Goal: Task Accomplishment & Management: Complete application form

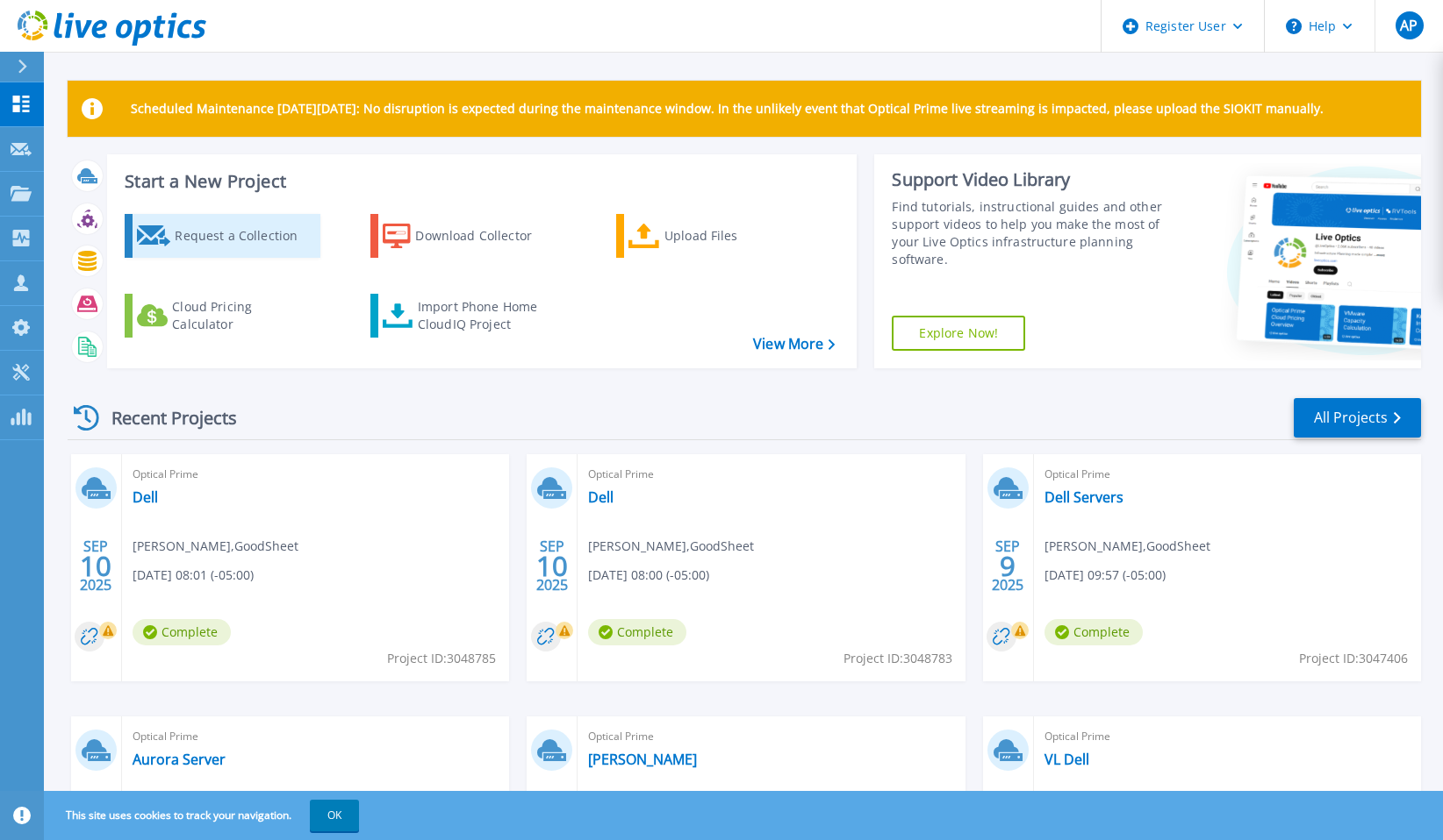
click at [274, 240] on div "Request a Collection" at bounding box center [245, 235] width 141 height 35
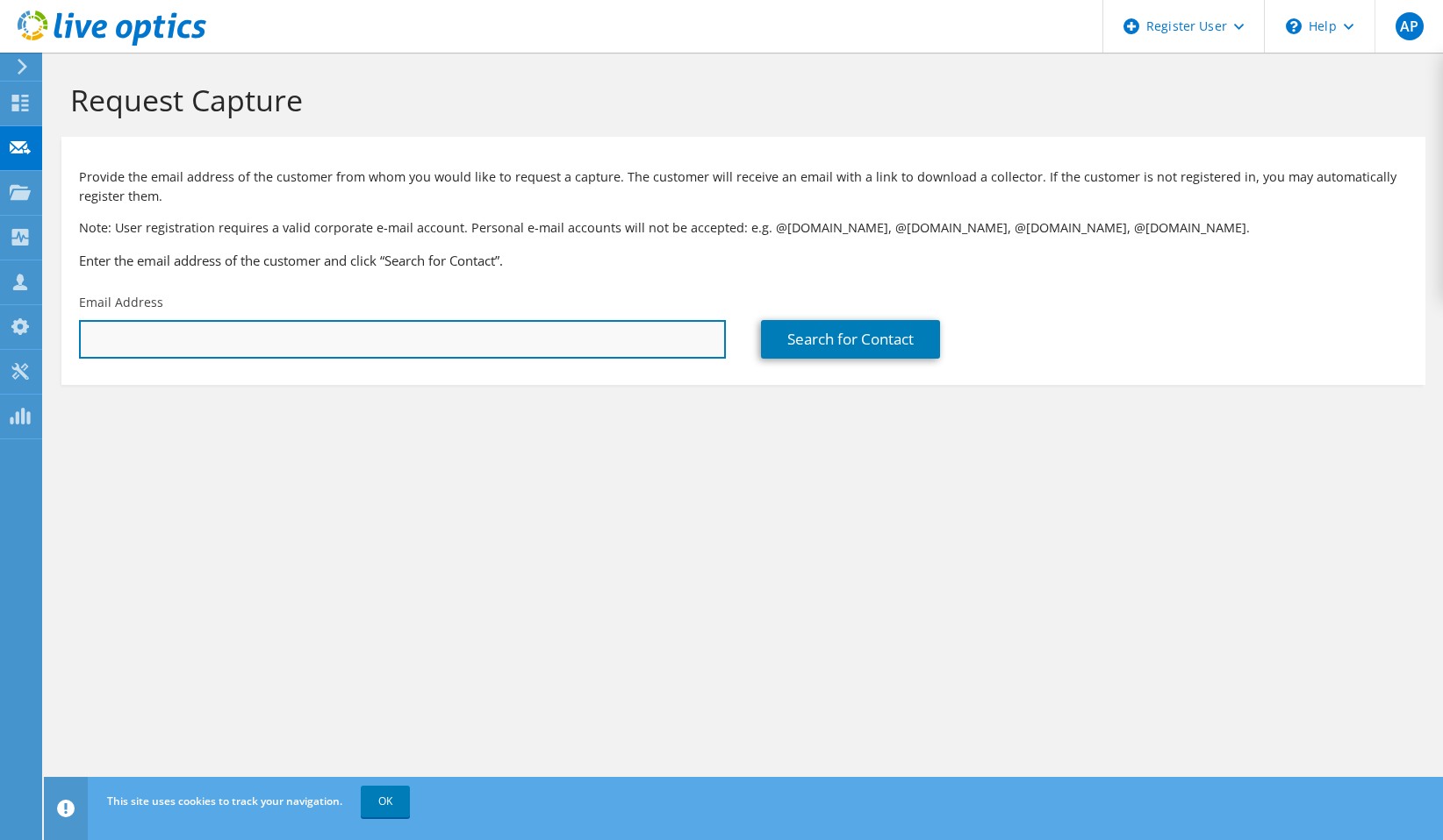
click at [215, 350] on input "text" at bounding box center [402, 339] width 647 height 39
paste input "[EMAIL_ADDRESS][DOMAIN_NAME]"
type input "[EMAIL_ADDRESS][DOMAIN_NAME]"
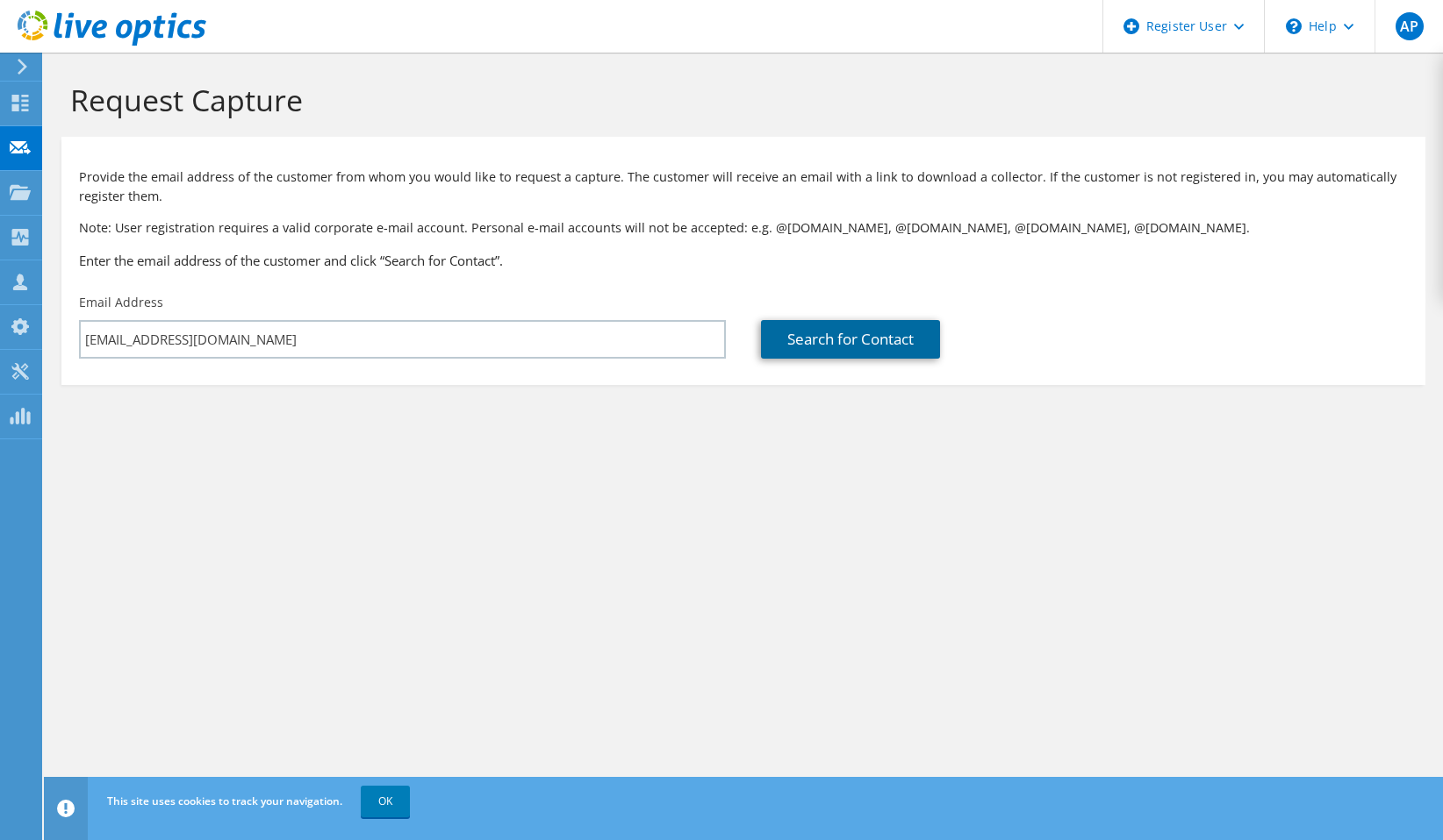
click at [855, 324] on link "Search for Contact" at bounding box center [850, 339] width 179 height 39
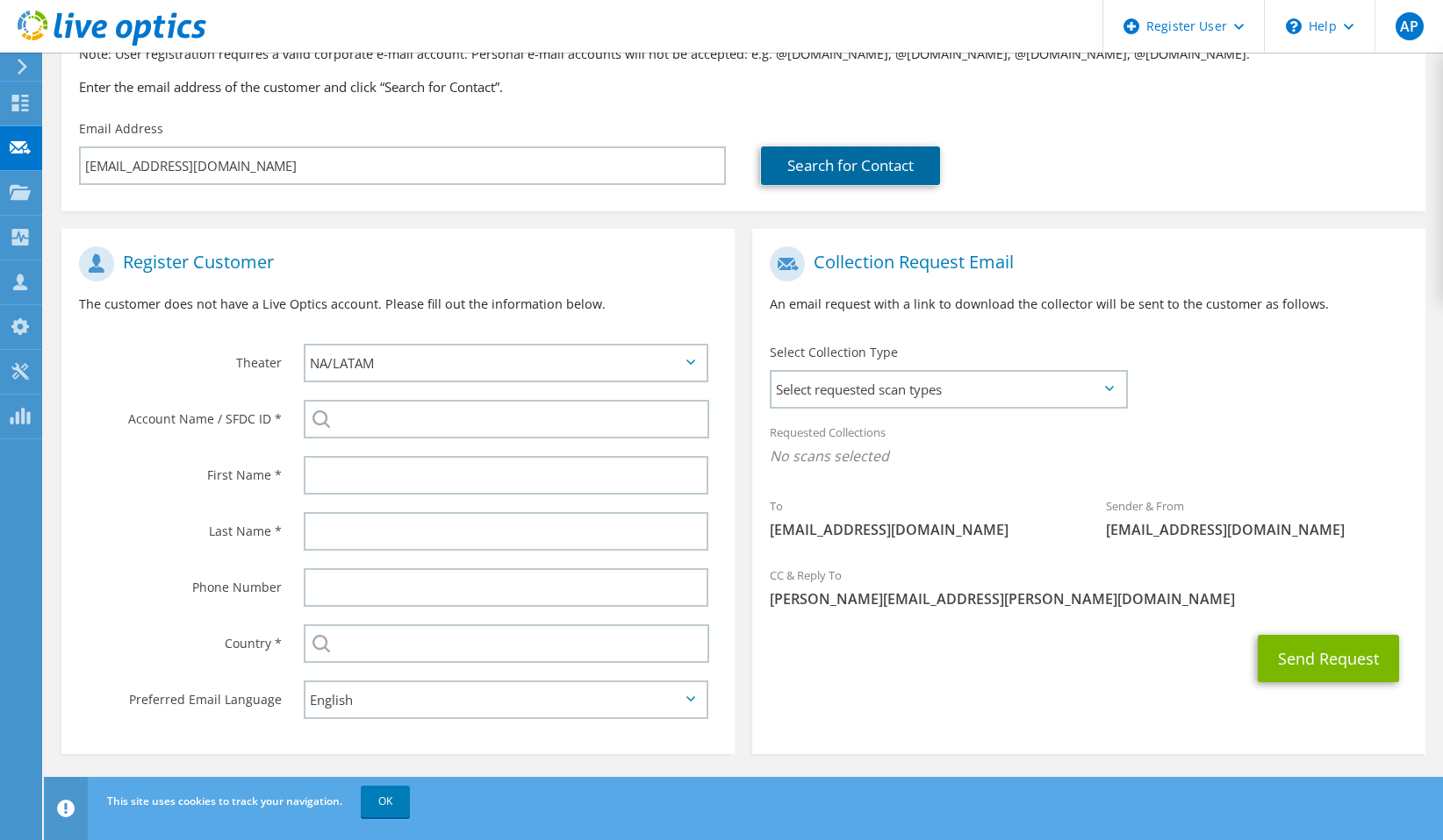
scroll to position [175, 0]
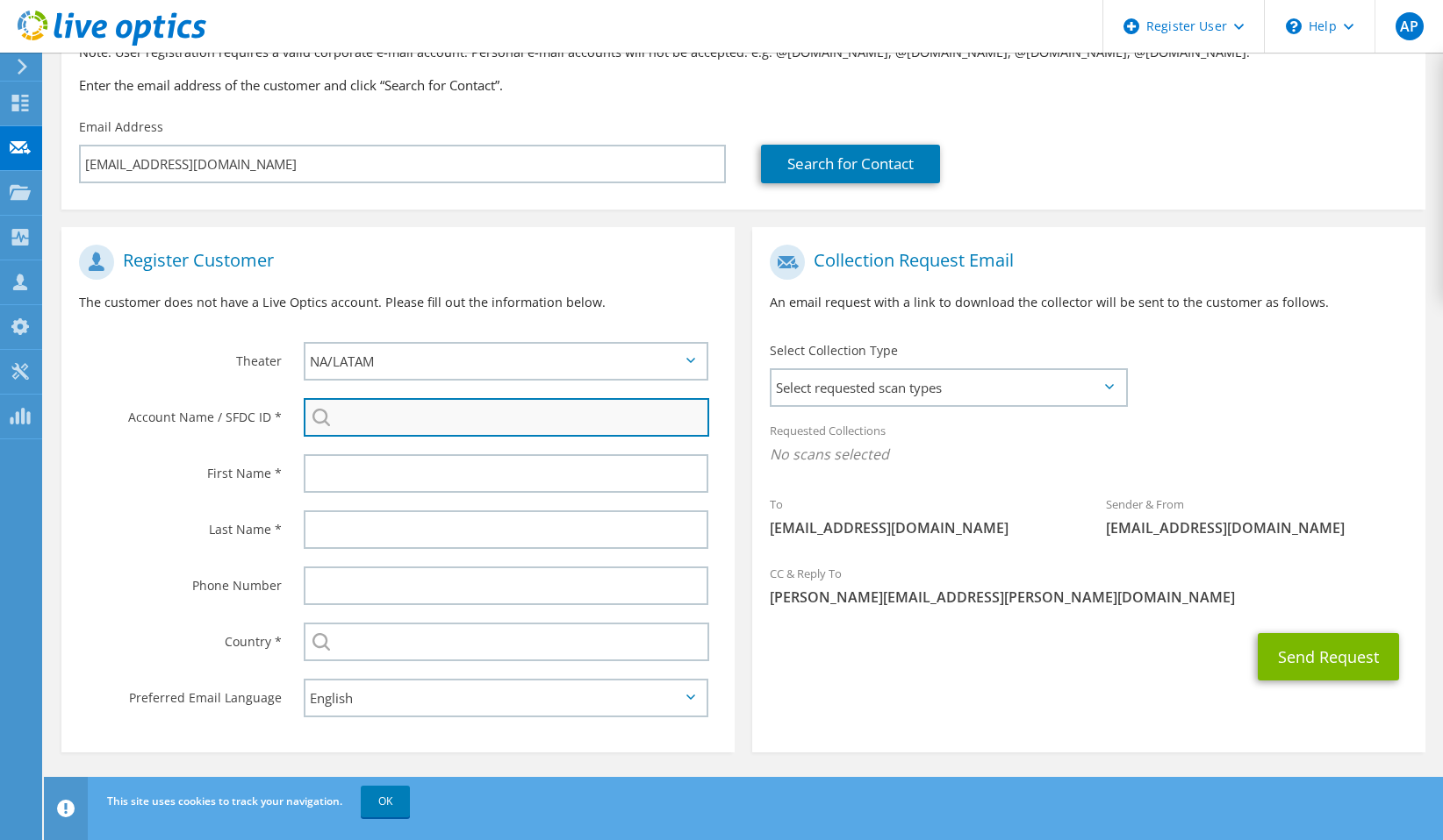
click at [385, 431] on input "search" at bounding box center [505, 417] width 405 height 39
click at [451, 427] on input "search" at bounding box center [505, 417] width 405 height 39
paste input "3433962364"
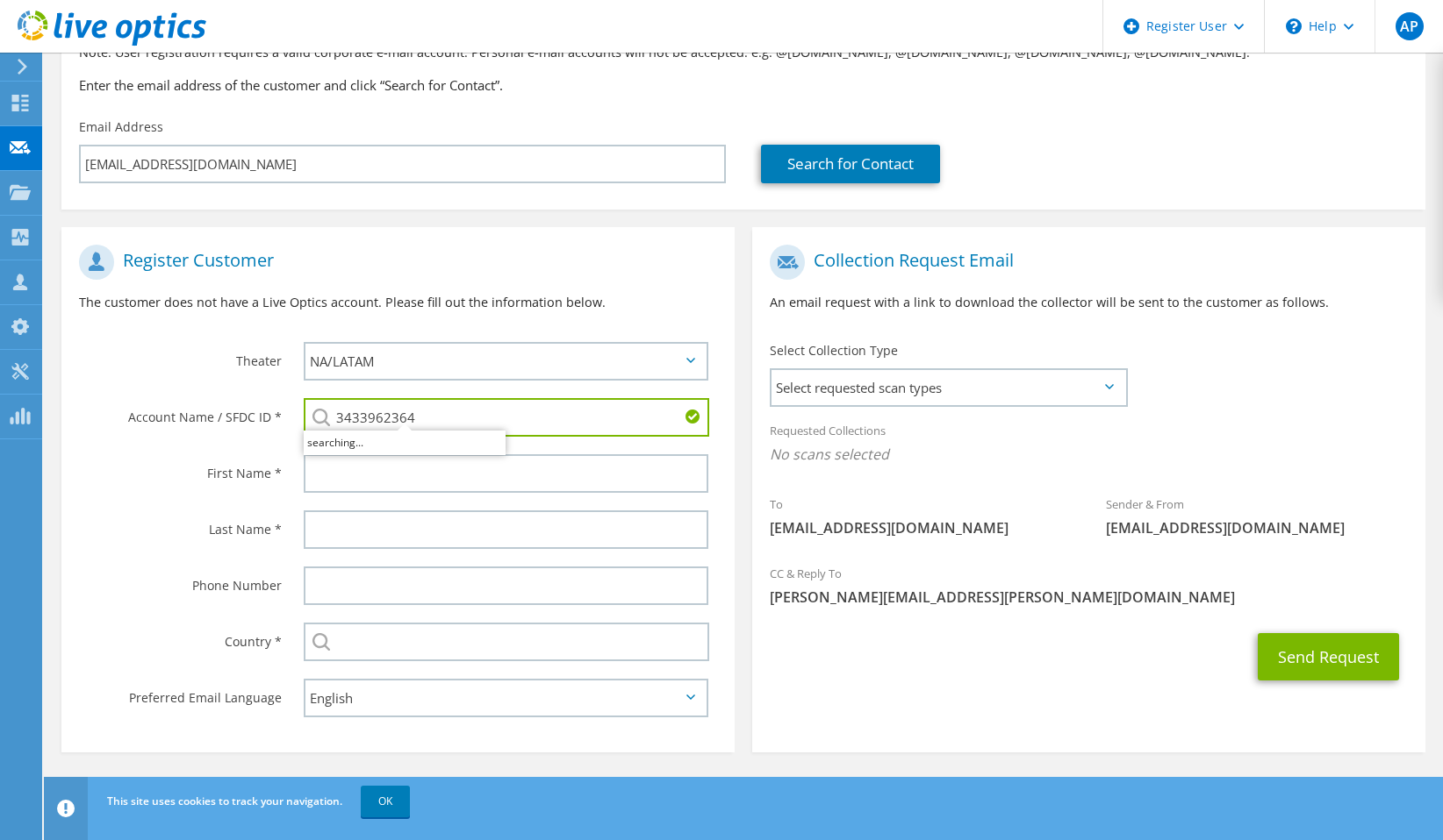
type input "3433962364"
click at [539, 444] on div "3433962364" at bounding box center [510, 417] width 448 height 56
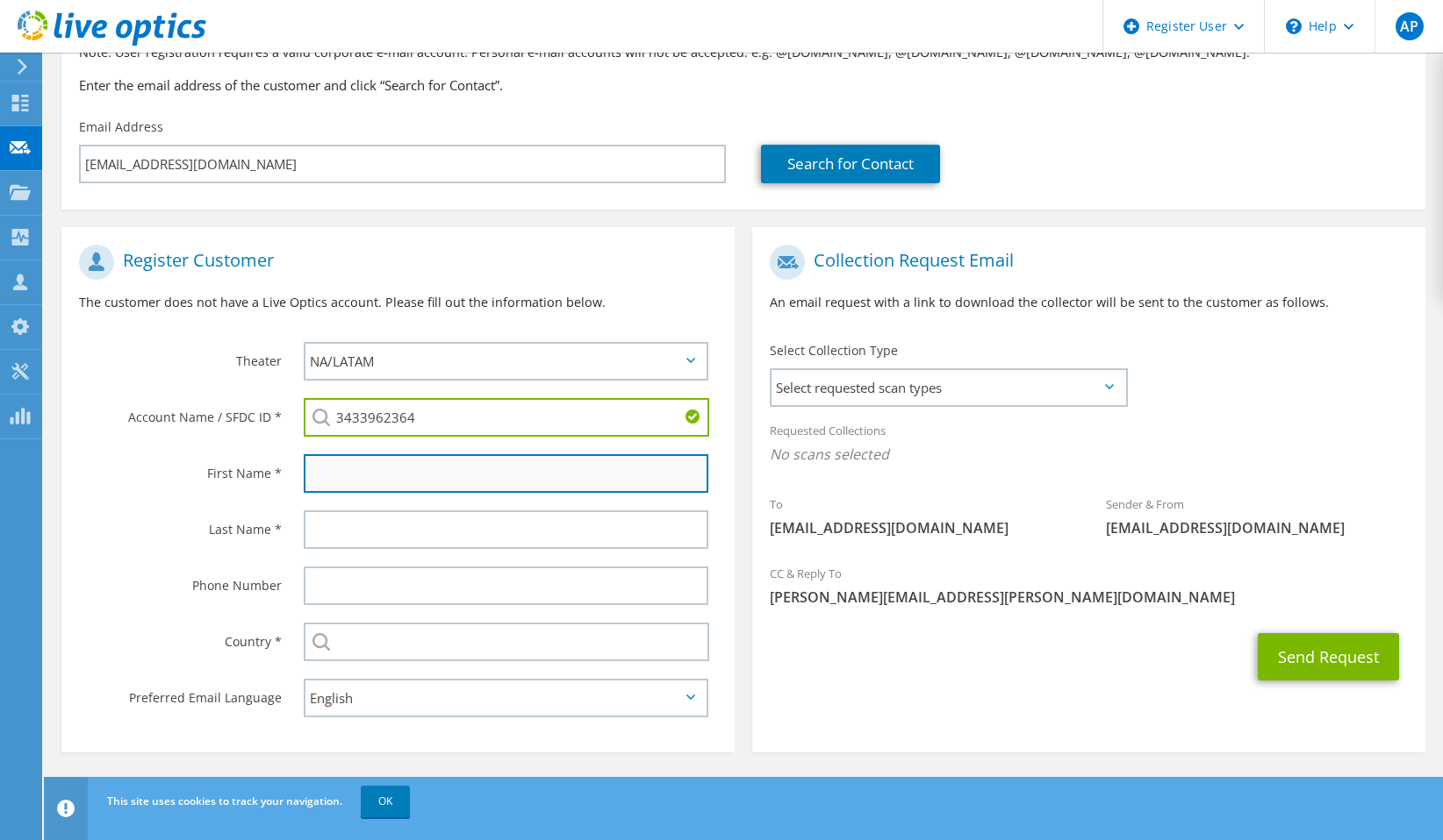
click at [413, 471] on input "text" at bounding box center [505, 473] width 404 height 39
click at [314, 480] on input "text" at bounding box center [505, 473] width 404 height 39
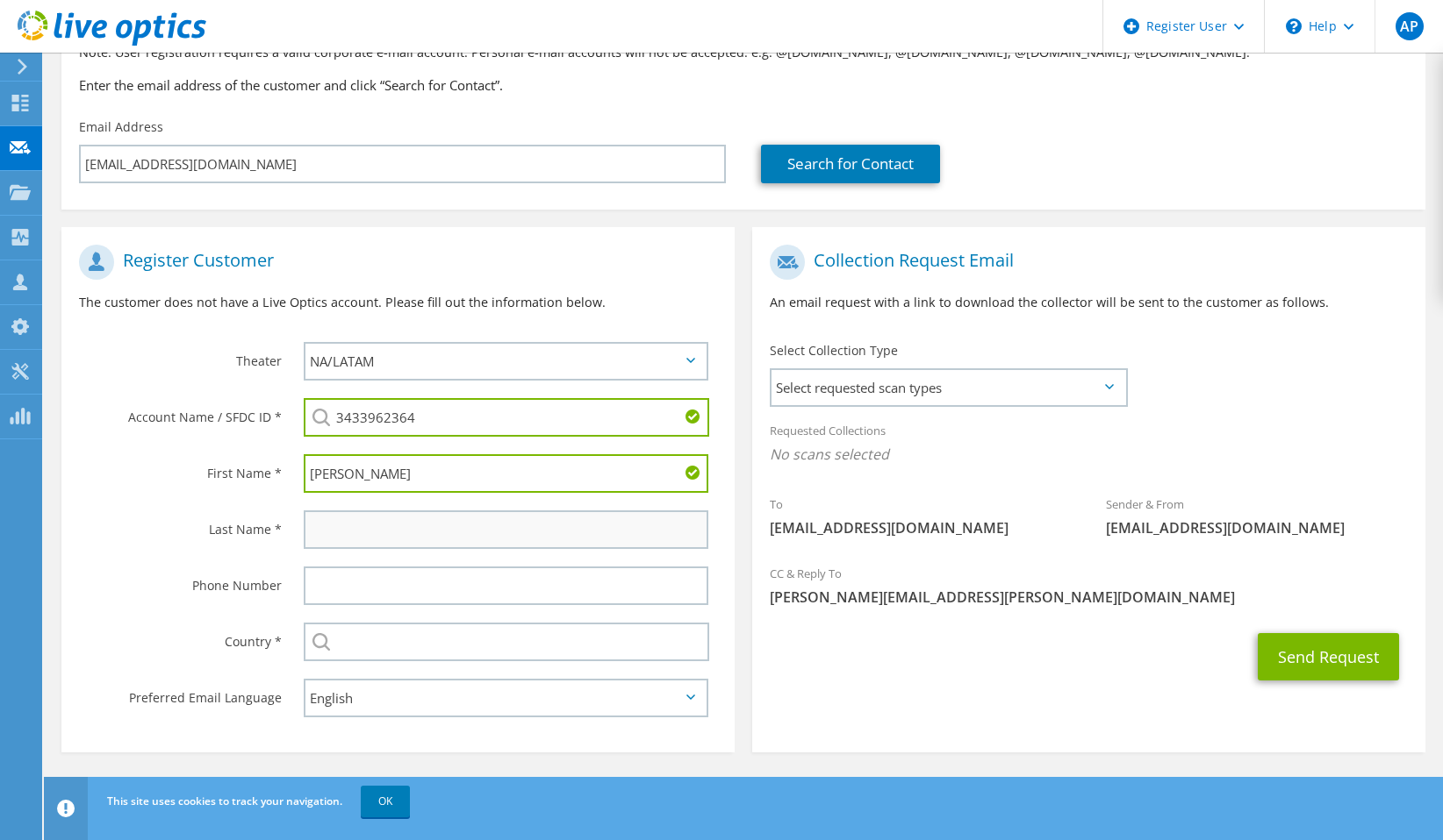
type input "[PERSON_NAME]"
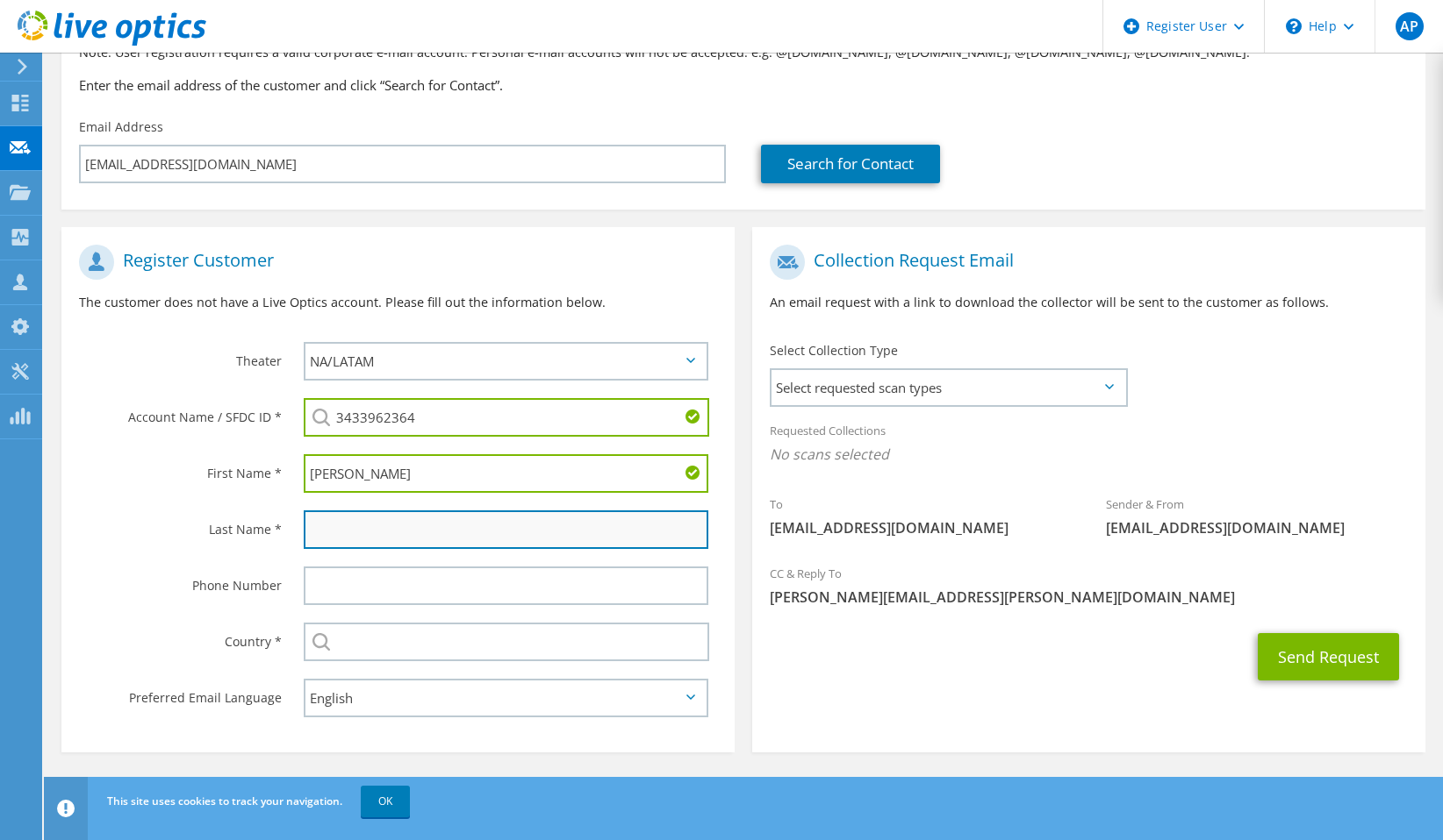
click at [390, 532] on input "text" at bounding box center [505, 529] width 404 height 39
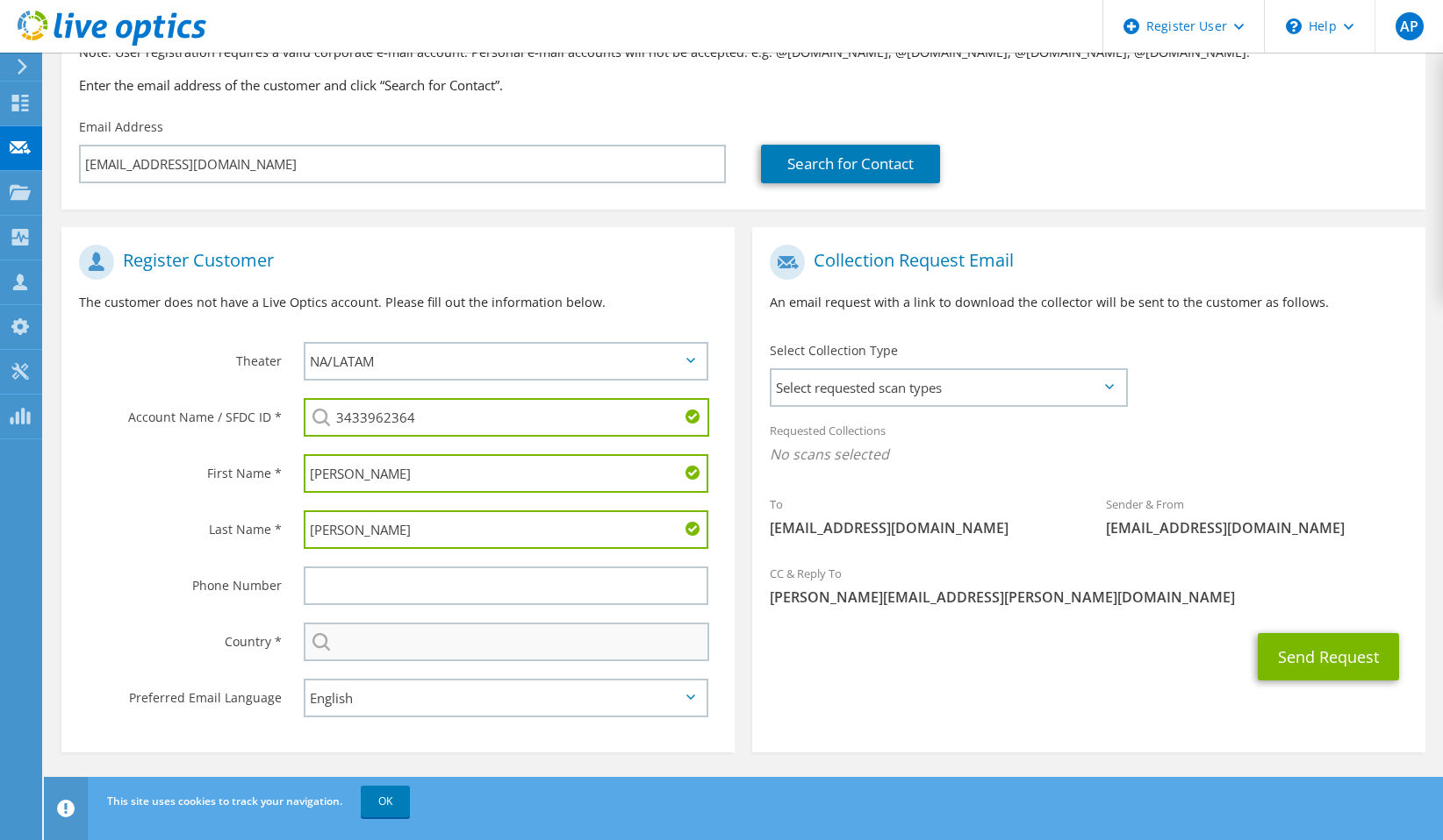
type input "[PERSON_NAME]"
click at [372, 630] on input "text" at bounding box center [505, 642] width 405 height 39
type input "[GEOGRAPHIC_DATA]"
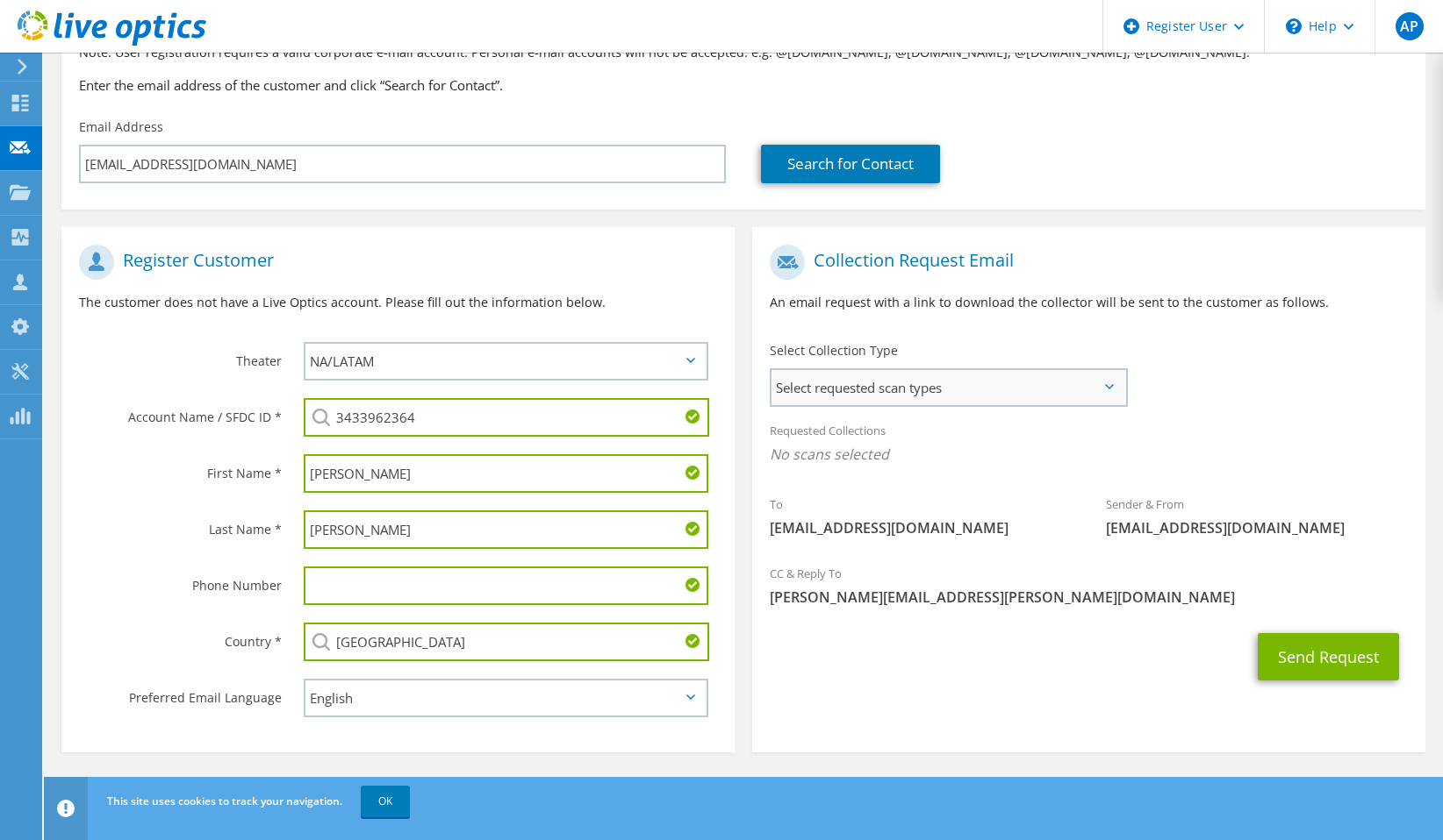
click at [902, 395] on span "Select requested scan types" at bounding box center [947, 387] width 354 height 35
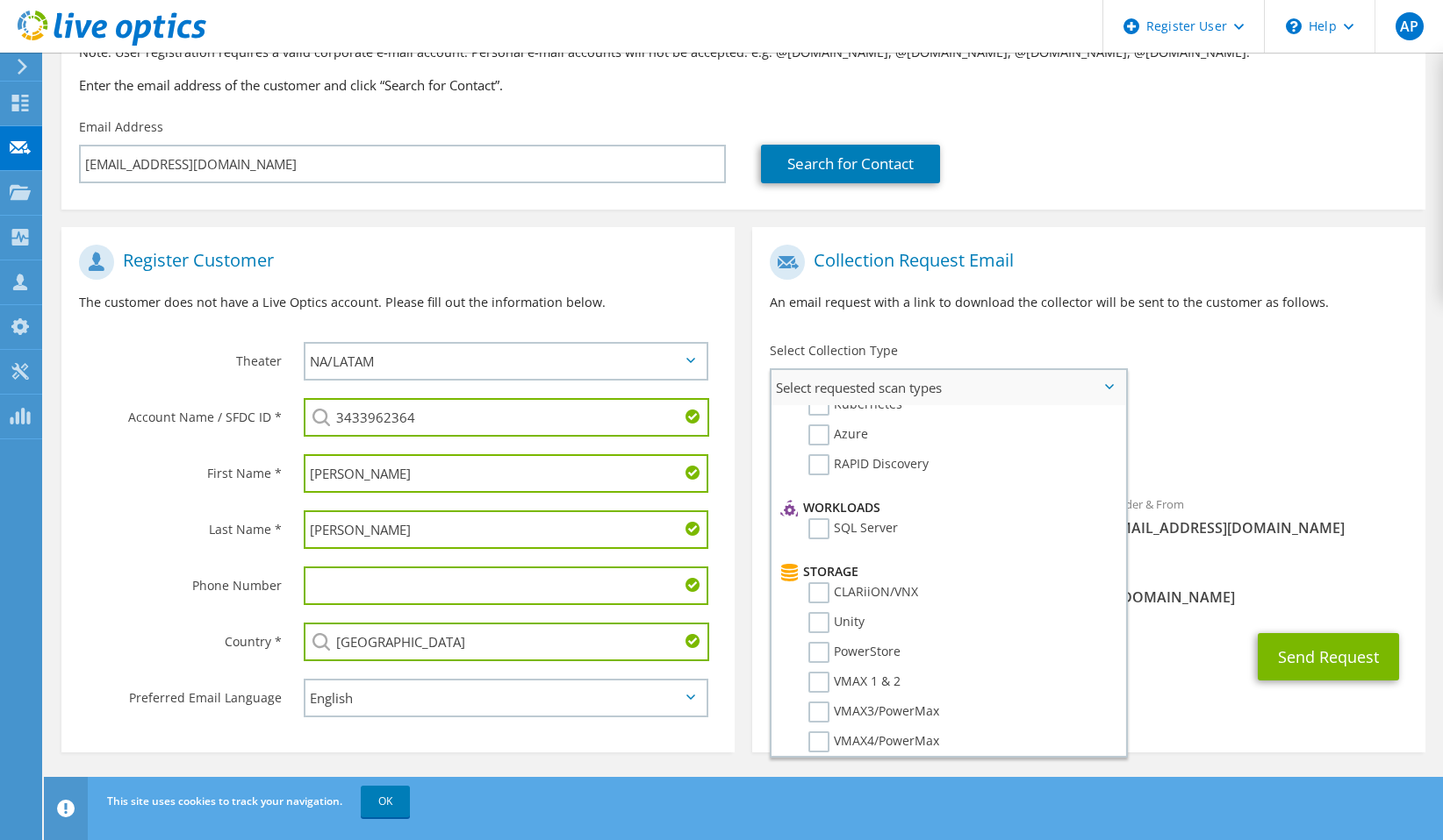
scroll to position [0, 0]
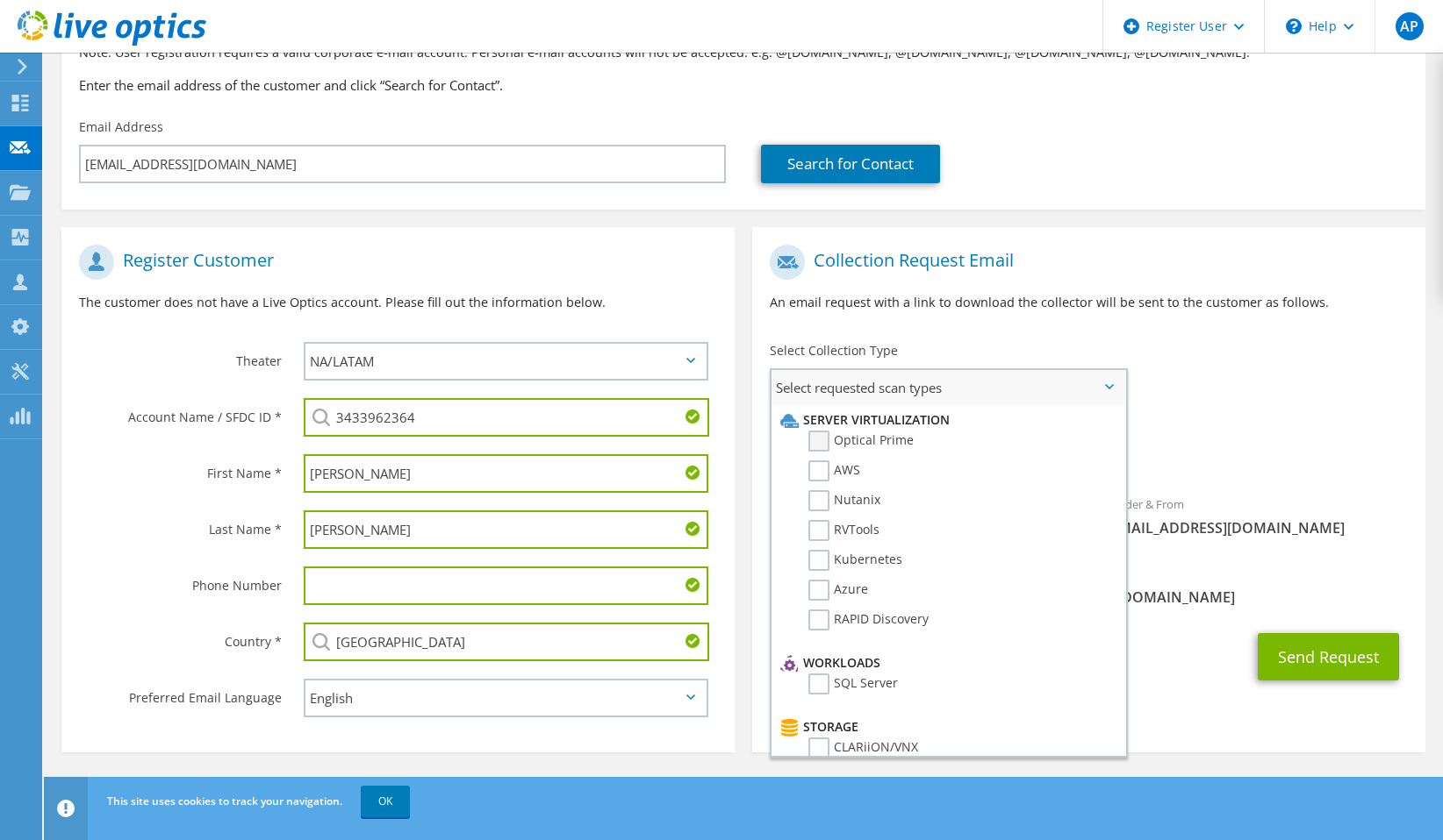
click at [813, 443] on label "Optical Prime" at bounding box center [860, 441] width 105 height 21
click at [0, 0] on input "Optical Prime" at bounding box center [0, 0] width 0 height 0
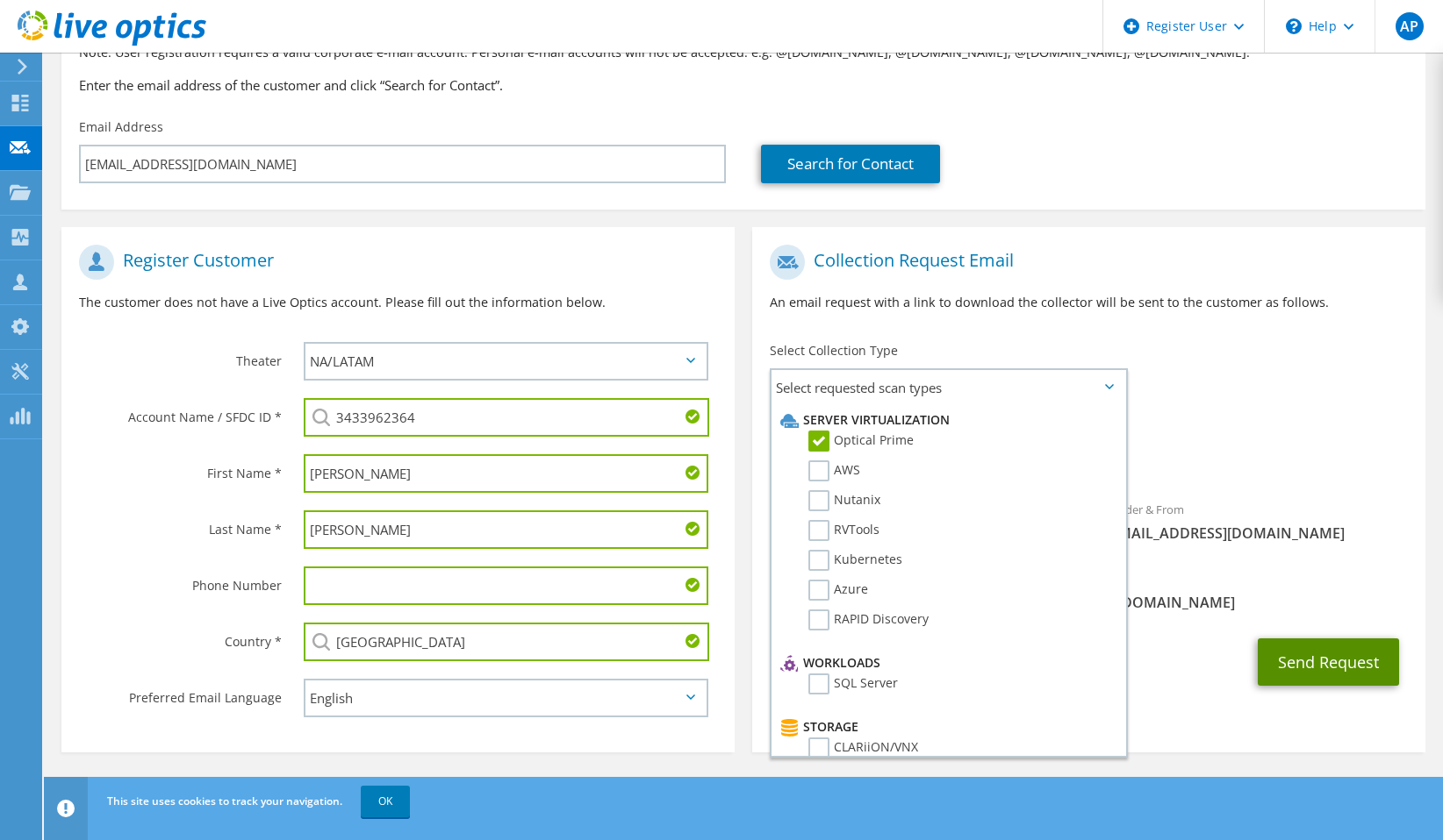
click at [1299, 662] on button "Send Request" at bounding box center [1328, 663] width 142 height 48
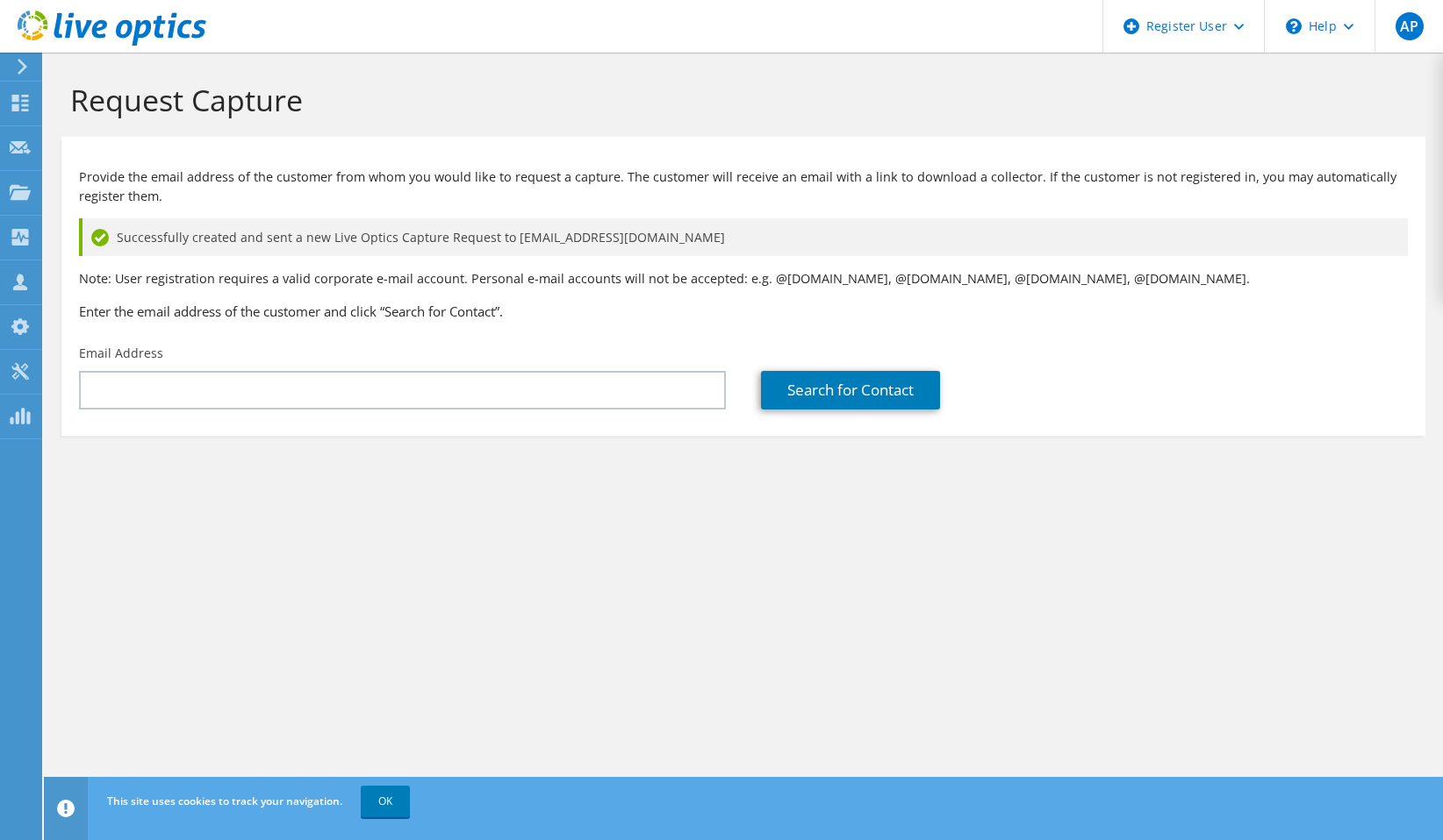
click at [552, 572] on div "Request Capture Provide the email address of the customer from whom you would l…" at bounding box center [742, 446] width 1398 height 788
